Goal: Information Seeking & Learning: Check status

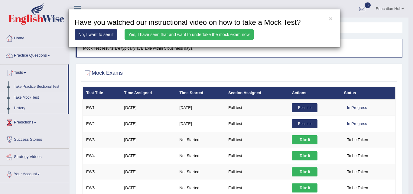
click at [190, 34] on link "Yes, I have seen that and want to undertake the mock exam now" at bounding box center [189, 34] width 129 height 10
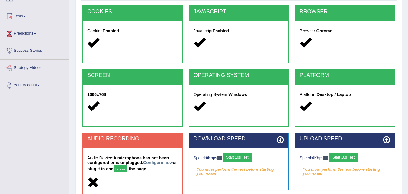
scroll to position [124, 0]
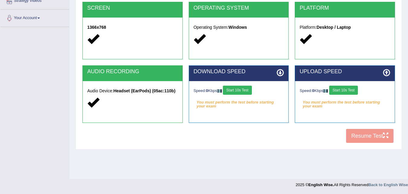
click at [127, 100] on div at bounding box center [132, 102] width 91 height 13
click at [245, 90] on button "Start 10s Test" at bounding box center [237, 90] width 29 height 9
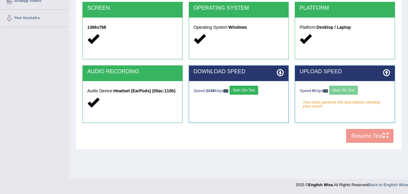
click at [346, 89] on div "Speed: 0 Kbps Start 10s Test" at bounding box center [345, 91] width 91 height 11
click at [350, 89] on button "Start 10s Test" at bounding box center [344, 90] width 29 height 9
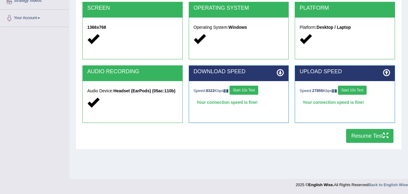
click at [368, 134] on button "Resume Test" at bounding box center [369, 136] width 47 height 14
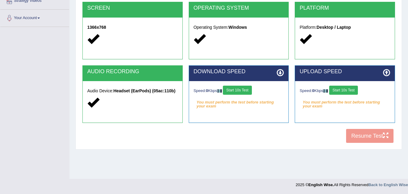
click at [239, 89] on button "Start 10s Test" at bounding box center [237, 90] width 29 height 9
click at [346, 91] on button "Start 10s Test" at bounding box center [344, 90] width 29 height 9
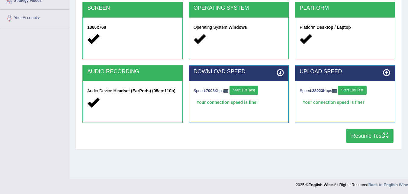
click at [359, 137] on button "Resume Test" at bounding box center [369, 136] width 47 height 14
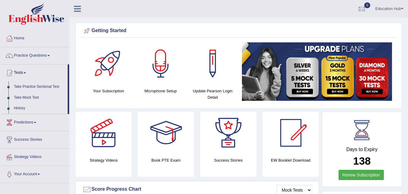
click at [41, 98] on link "Take Mock Test" at bounding box center [39, 97] width 57 height 11
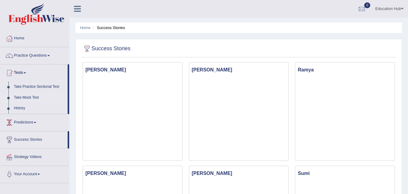
click at [33, 97] on link "Take Mock Test" at bounding box center [39, 97] width 57 height 11
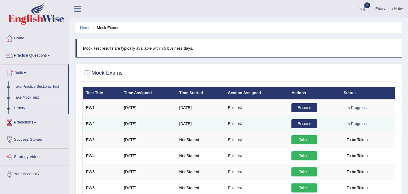
click at [297, 124] on link "Resume" at bounding box center [305, 123] width 26 height 9
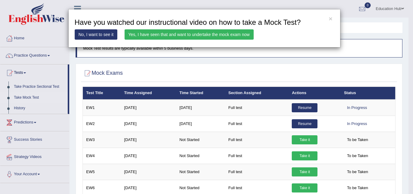
click at [207, 34] on link "Yes, I have seen that and want to undertake the mock exam now" at bounding box center [189, 34] width 129 height 10
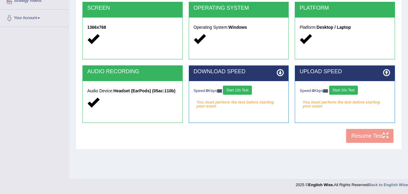
click at [240, 89] on button "Start 10s Test" at bounding box center [237, 90] width 29 height 9
click at [347, 89] on button "Start 10s Test" at bounding box center [344, 90] width 29 height 9
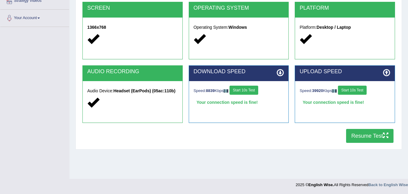
click at [368, 138] on button "Resume Test" at bounding box center [369, 136] width 47 height 14
click at [369, 135] on button "Resume Test" at bounding box center [369, 136] width 47 height 14
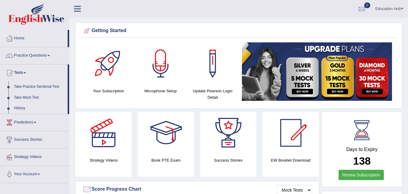
click at [33, 106] on link "History" at bounding box center [39, 108] width 57 height 11
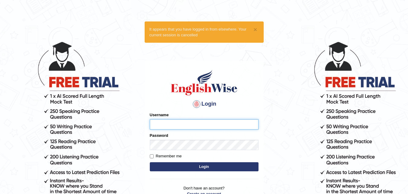
click at [181, 119] on input "Username" at bounding box center [204, 124] width 109 height 10
type input "Edu_hub"
click at [197, 164] on button "Login" at bounding box center [204, 166] width 109 height 9
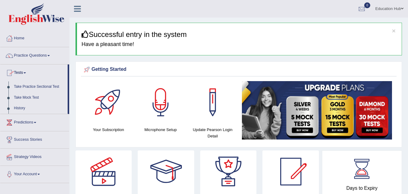
click at [33, 107] on link "History" at bounding box center [39, 108] width 57 height 11
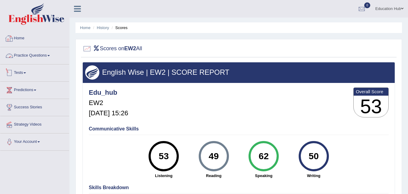
click at [39, 72] on link "Tests" at bounding box center [34, 71] width 69 height 15
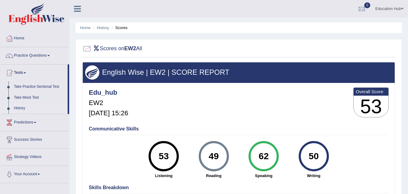
click at [32, 108] on link "History" at bounding box center [39, 108] width 57 height 11
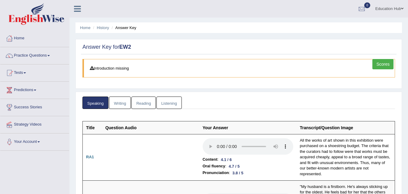
click at [126, 106] on link "Writing" at bounding box center [120, 102] width 22 height 12
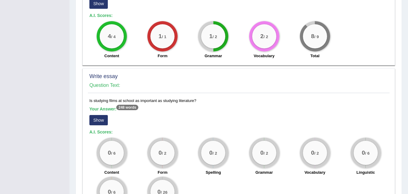
scroll to position [419, 0]
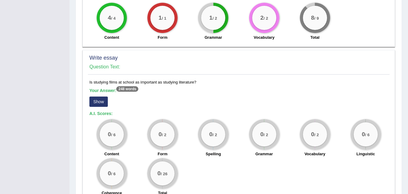
click at [105, 102] on button "Show" at bounding box center [98, 101] width 18 height 10
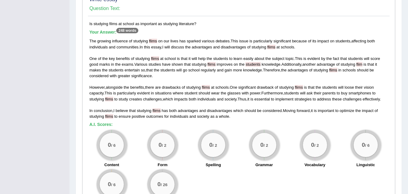
scroll to position [476, 0]
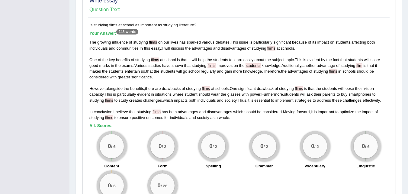
click at [210, 106] on div "The growing influence of studying flims on our lives has sparked various debate…" at bounding box center [238, 79] width 299 height 81
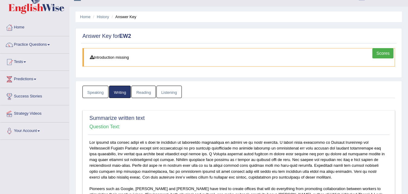
scroll to position [12, 0]
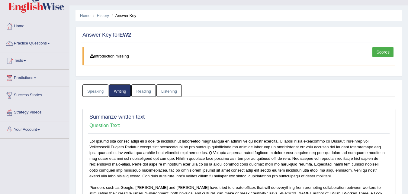
click at [136, 87] on link "Reading" at bounding box center [144, 90] width 24 height 12
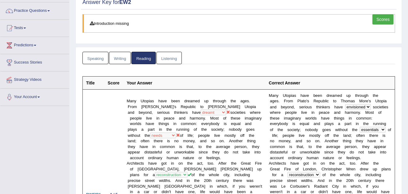
scroll to position [0, 0]
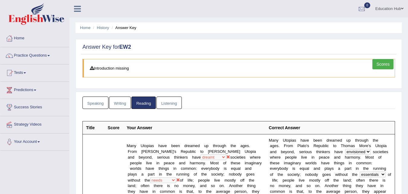
click at [179, 105] on link "Listening" at bounding box center [169, 102] width 25 height 12
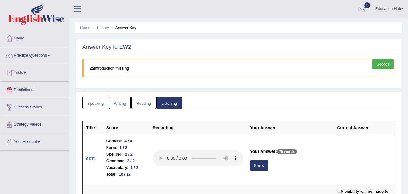
click at [37, 70] on link "Tests" at bounding box center [34, 71] width 69 height 15
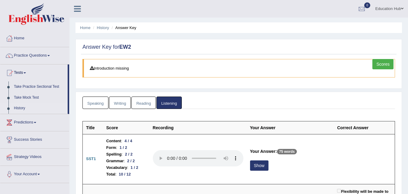
click at [31, 103] on link "History" at bounding box center [39, 108] width 57 height 11
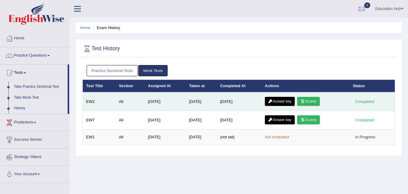
drag, startPoint x: 0, startPoint y: 0, endPoint x: 278, endPoint y: 101, distance: 295.7
click at [278, 101] on link "Answer key" at bounding box center [280, 101] width 30 height 9
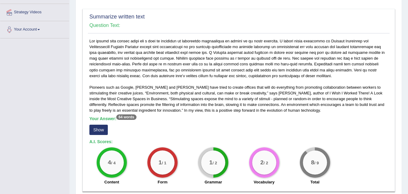
scroll to position [109, 0]
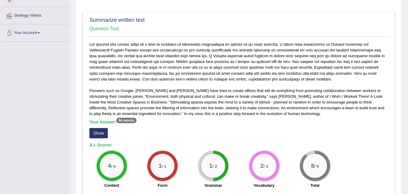
click at [96, 137] on button "Show" at bounding box center [98, 133] width 18 height 10
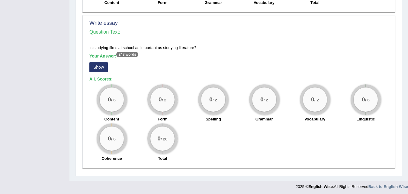
scroll to position [461, 0]
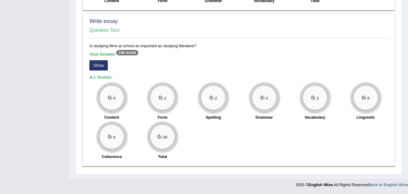
click at [125, 52] on sup "248 words" at bounding box center [127, 52] width 22 height 5
click at [152, 138] on div "0 / 26" at bounding box center [163, 137] width 24 height 24
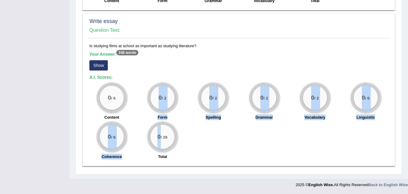
drag, startPoint x: 152, startPoint y: 138, endPoint x: 156, endPoint y: 111, distance: 27.4
click at [156, 111] on div "0 / 6 Content 0 / 2 Form 0 / 2 Spelling 0 / 2 Grammar 0 / 2 Vocabulary 0 / 6 Li…" at bounding box center [238, 122] width 305 height 78
click at [255, 131] on div "0 / 6 Content 0 / 2 Form 0 / 2 Spelling 0 / 2 Grammar 0 / 2 Vocabulary 0 / 6 Li…" at bounding box center [238, 122] width 305 height 78
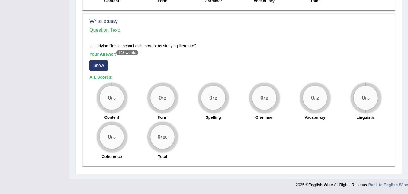
click at [95, 63] on button "Show" at bounding box center [98, 65] width 18 height 10
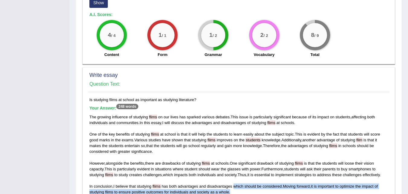
scroll to position [412, 0]
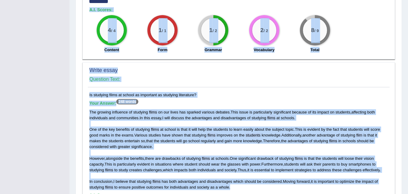
drag, startPoint x: 254, startPoint y: 71, endPoint x: 77, endPoint y: 108, distance: 181.3
click at [105, 119] on span "individuals" at bounding box center [98, 117] width 18 height 5
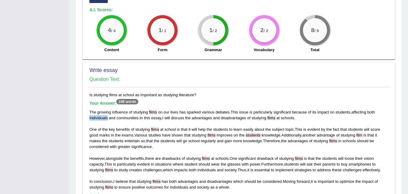
click at [105, 119] on span "individuals" at bounding box center [98, 117] width 18 height 5
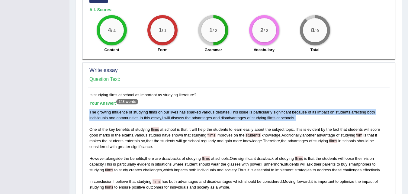
click at [105, 119] on span "individuals" at bounding box center [98, 117] width 18 height 5
drag, startPoint x: 105, startPoint y: 119, endPoint x: 262, endPoint y: 116, distance: 157.6
click at [262, 116] on span "studying" at bounding box center [259, 117] width 15 height 5
